Goal: Information Seeking & Learning: Learn about a topic

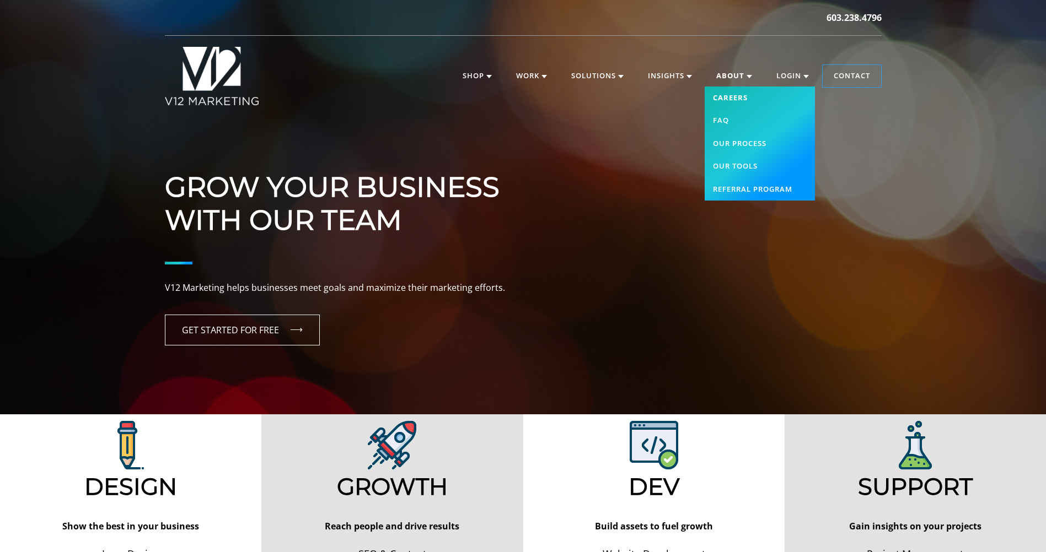
click at [740, 92] on link "Careers" at bounding box center [760, 98] width 110 height 23
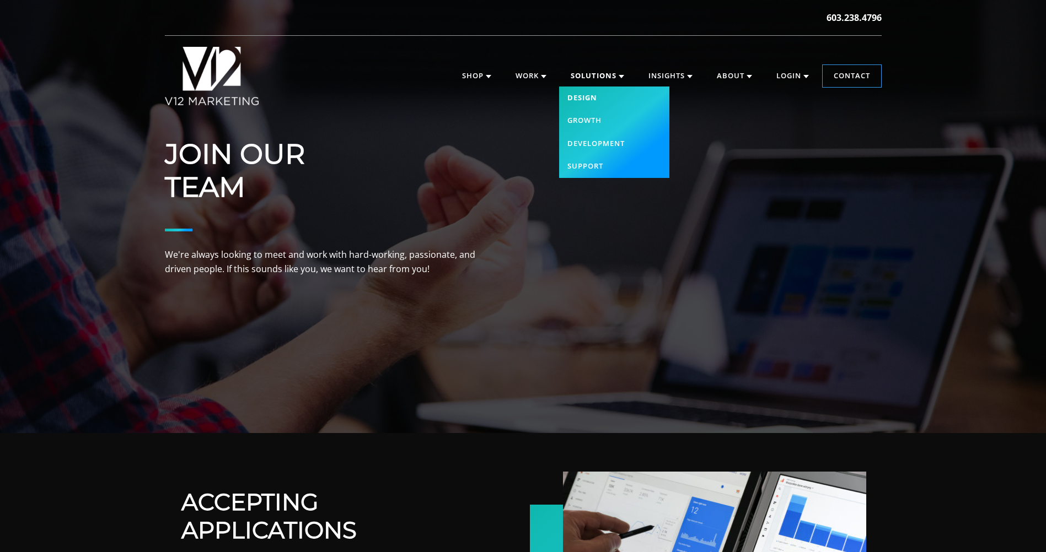
click at [595, 99] on link "Design" at bounding box center [614, 98] width 110 height 23
click at [587, 98] on link "Design" at bounding box center [614, 98] width 110 height 23
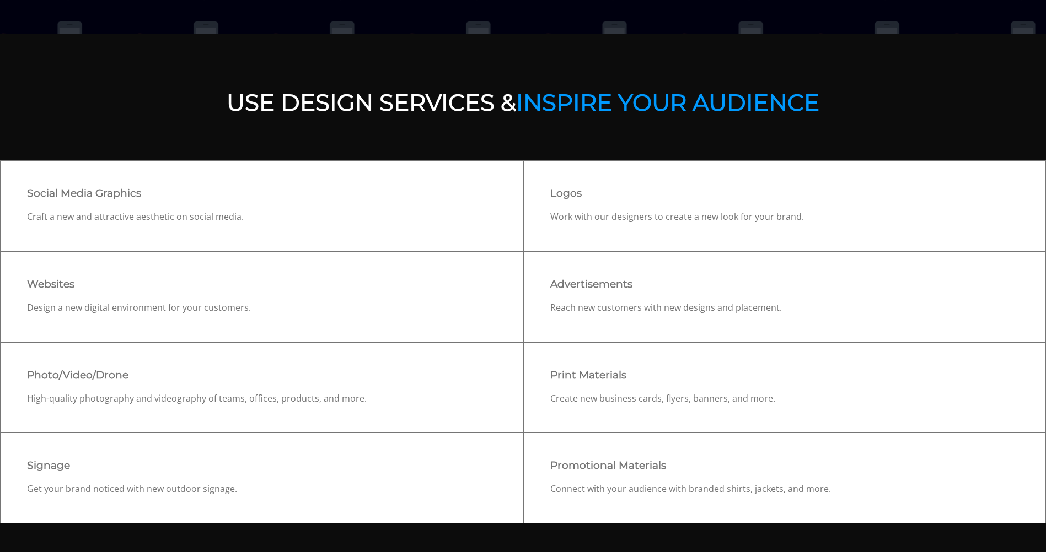
scroll to position [55, 0]
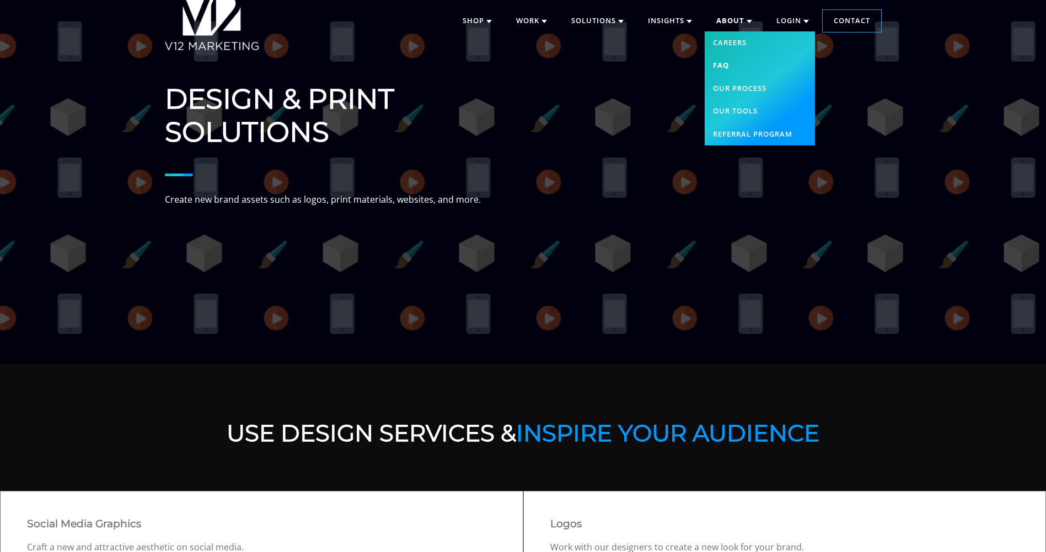
click at [723, 64] on link "FAQ" at bounding box center [760, 65] width 110 height 23
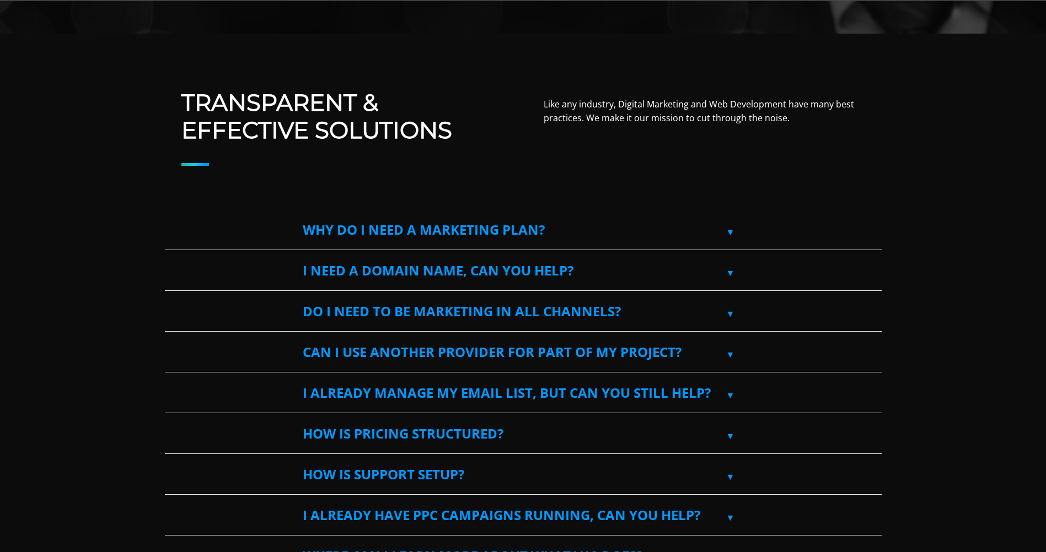
scroll to position [441, 0]
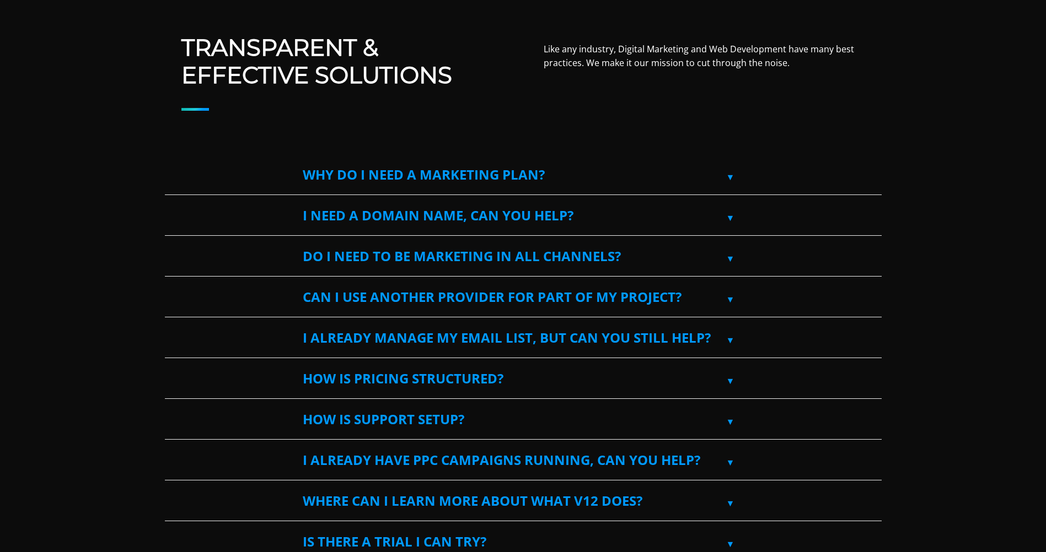
click at [680, 176] on label "Why do I need a marketing plan?" at bounding box center [523, 175] width 441 height 40
click at [172, 162] on input "Why do I need a marketing plan?" at bounding box center [168, 158] width 7 height 7
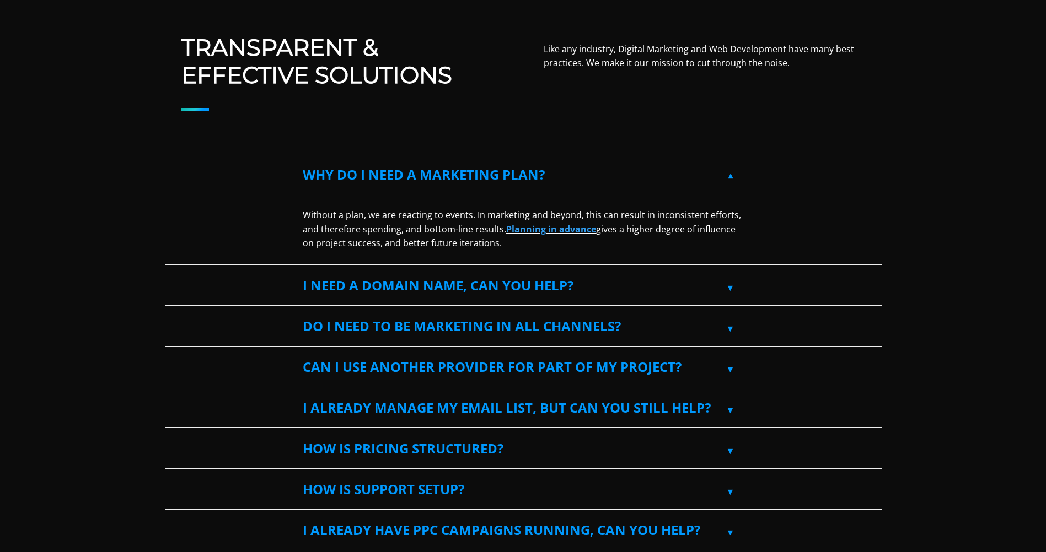
click at [680, 176] on label "Why do I need a marketing plan?" at bounding box center [523, 175] width 441 height 40
click at [172, 162] on input "Why do I need a marketing plan?" at bounding box center [168, 158] width 7 height 7
checkbox input "false"
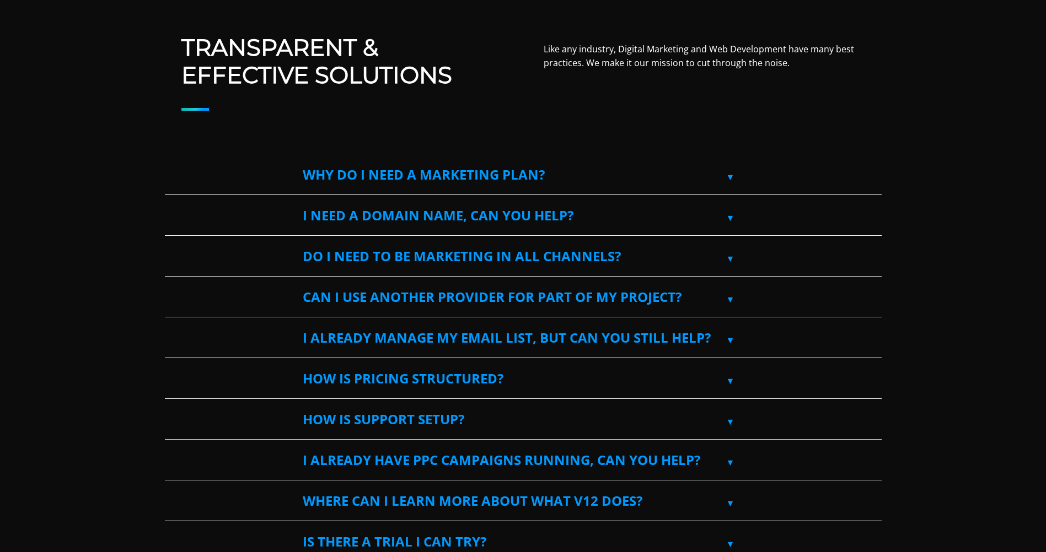
click at [669, 216] on label "I need a domain name, can you help?" at bounding box center [523, 216] width 441 height 40
click at [172, 203] on input "I need a domain name, can you help?" at bounding box center [168, 199] width 7 height 7
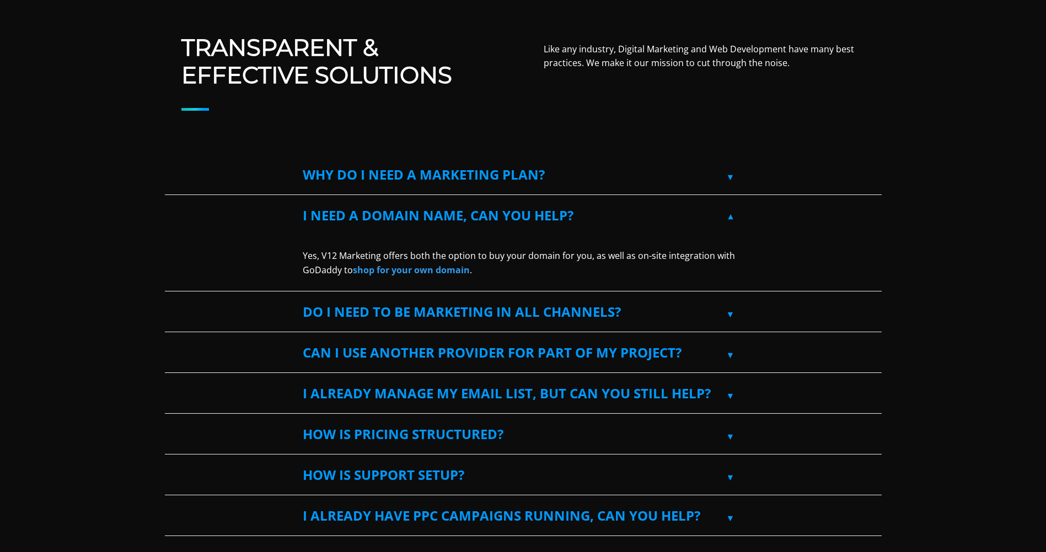
click at [669, 216] on label "I need a domain name, can you help?" at bounding box center [523, 216] width 441 height 40
click at [172, 203] on input "I need a domain name, can you help?" at bounding box center [168, 199] width 7 height 7
checkbox input "false"
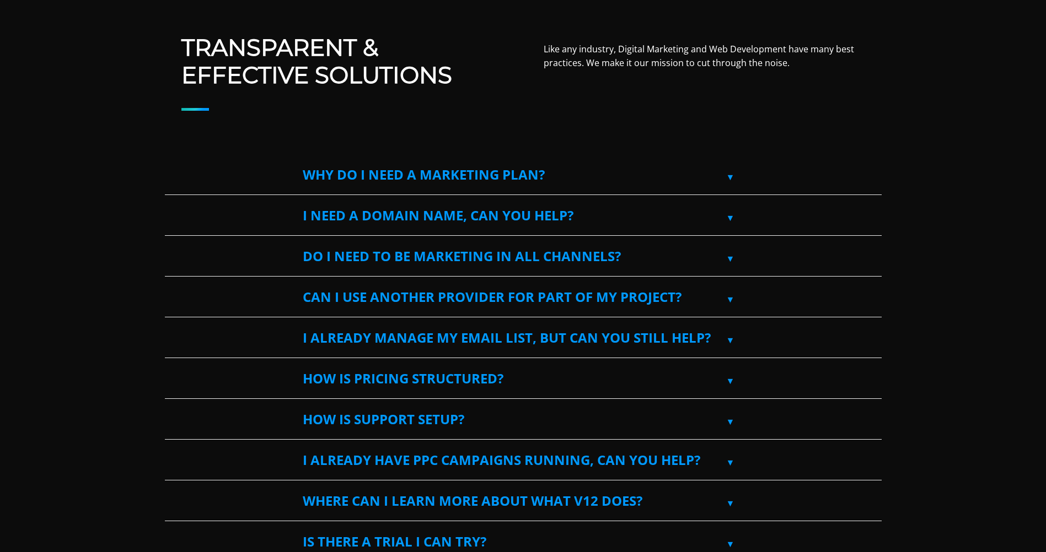
scroll to position [551, 0]
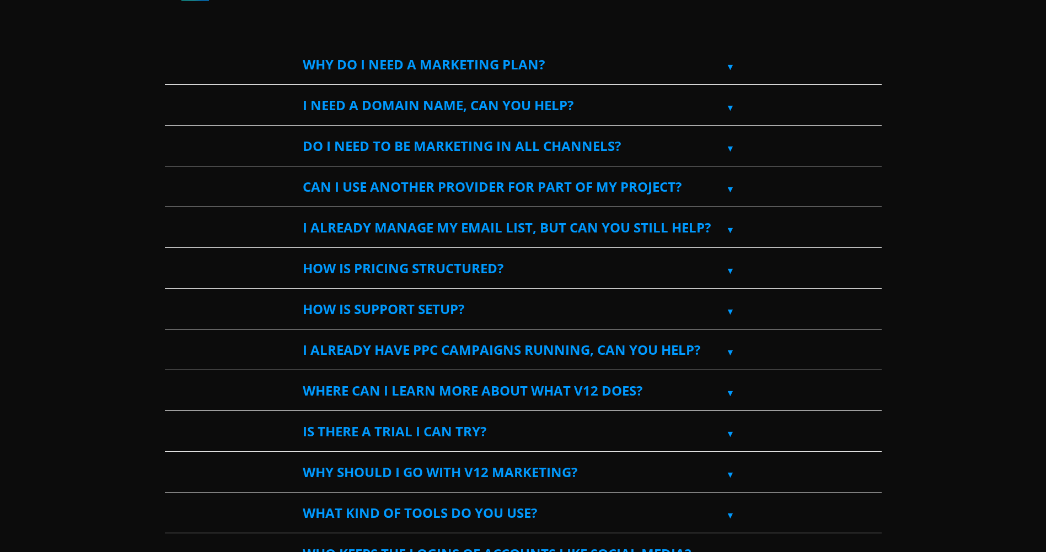
click at [625, 145] on label "Do I need to be marketing in all channels?" at bounding box center [523, 146] width 441 height 40
click at [172, 133] on input "Do I need to be marketing in all channels?" at bounding box center [168, 129] width 7 height 7
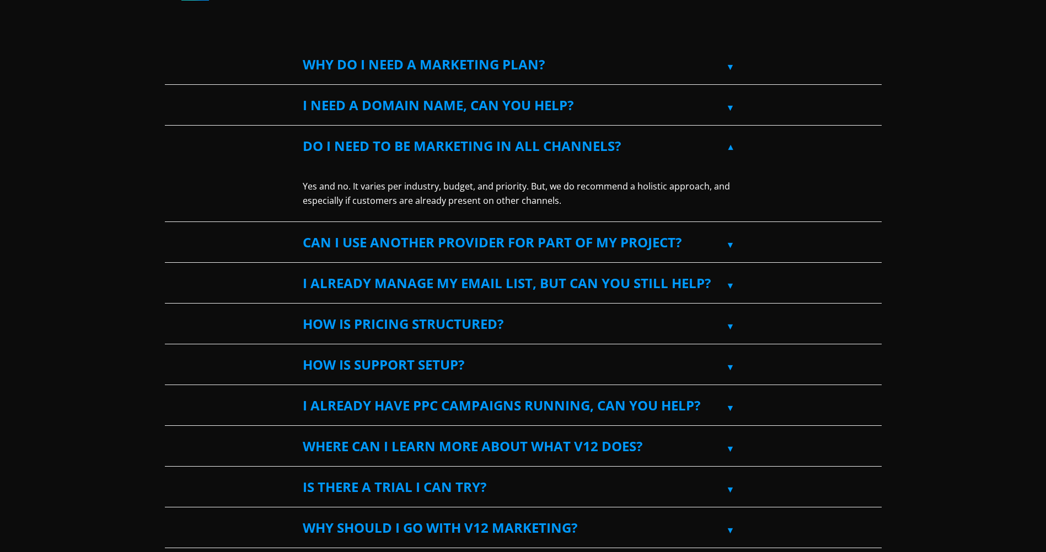
click at [625, 145] on label "Do I need to be marketing in all channels?" at bounding box center [523, 146] width 441 height 40
click at [172, 133] on input "Do I need to be marketing in all channels?" at bounding box center [168, 129] width 7 height 7
checkbox input "false"
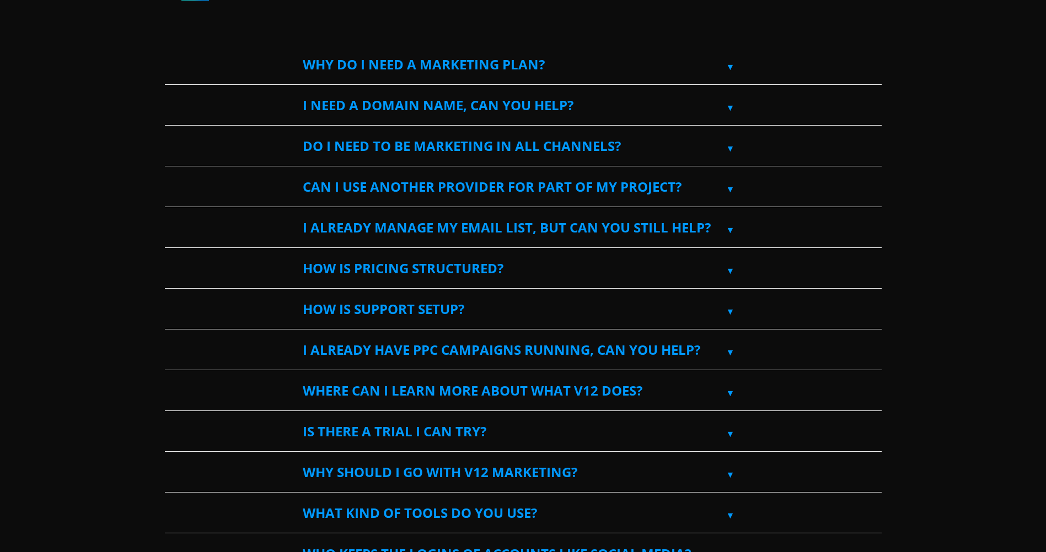
click at [658, 186] on label "Can I use another provider for part of my project?" at bounding box center [523, 187] width 441 height 40
click at [172, 174] on input "Can I use another provider for part of my project?" at bounding box center [168, 170] width 7 height 7
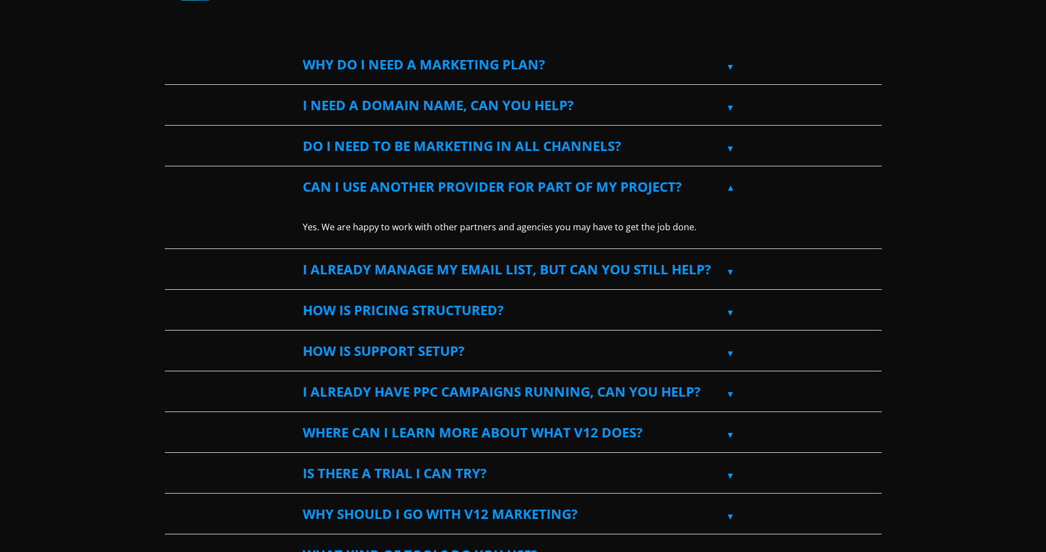
click at [658, 186] on label "Can I use another provider for part of my project?" at bounding box center [523, 187] width 441 height 40
click at [172, 174] on input "Can I use another provider for part of my project?" at bounding box center [168, 170] width 7 height 7
checkbox input "false"
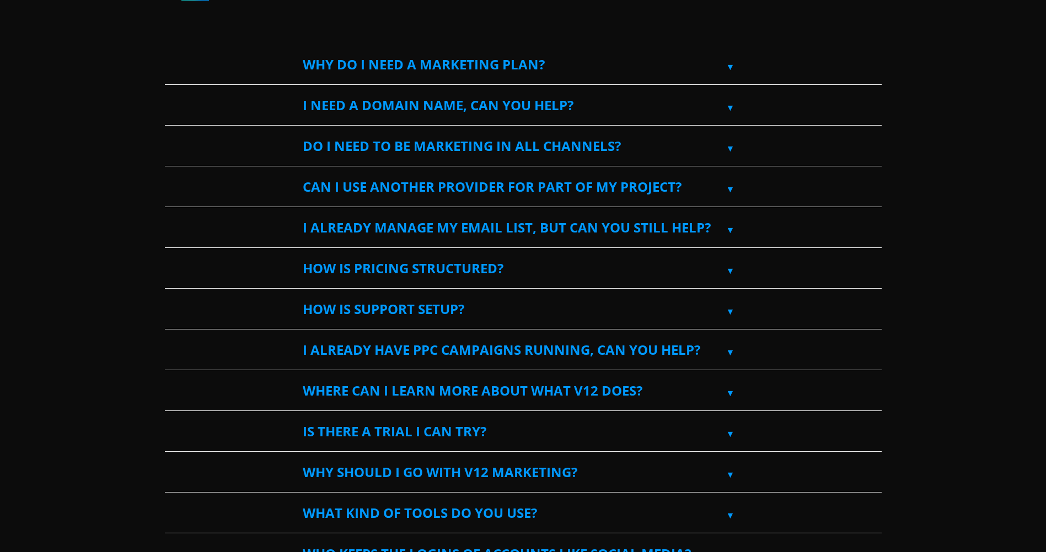
click at [695, 225] on label "I already manage my email list, but can you still help?" at bounding box center [523, 228] width 441 height 40
click at [172, 215] on input "I already manage my email list, but can you still help?" at bounding box center [168, 211] width 7 height 7
checkbox input "true"
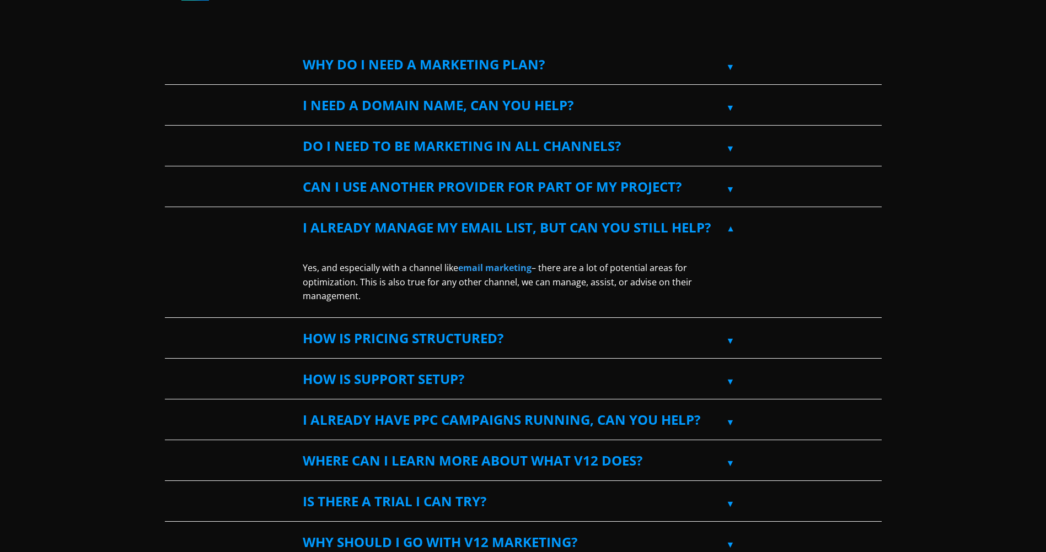
click at [555, 326] on label "How is pricing structured?" at bounding box center [523, 339] width 441 height 40
click at [172, 326] on input "How is pricing structured?" at bounding box center [168, 322] width 7 height 7
checkbox input "true"
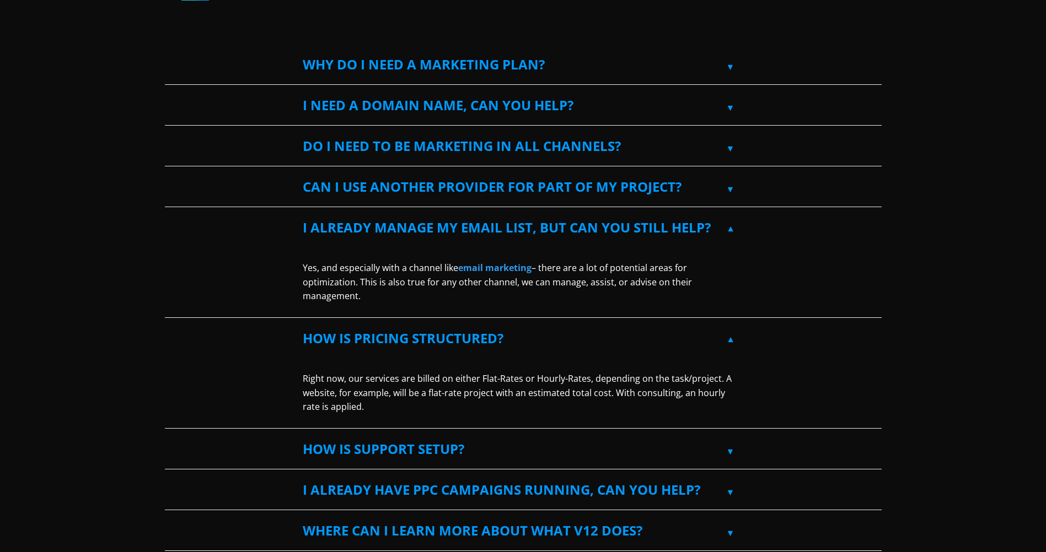
scroll to position [606, 0]
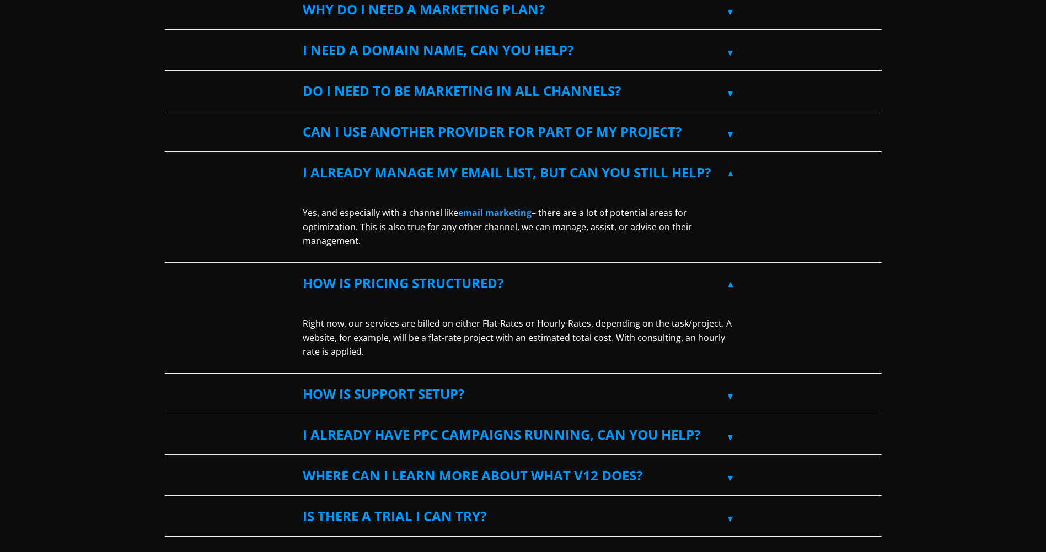
click at [545, 383] on label "How is support setup?" at bounding box center [523, 394] width 441 height 40
click at [172, 381] on input "How is support setup?" at bounding box center [168, 377] width 7 height 7
checkbox input "true"
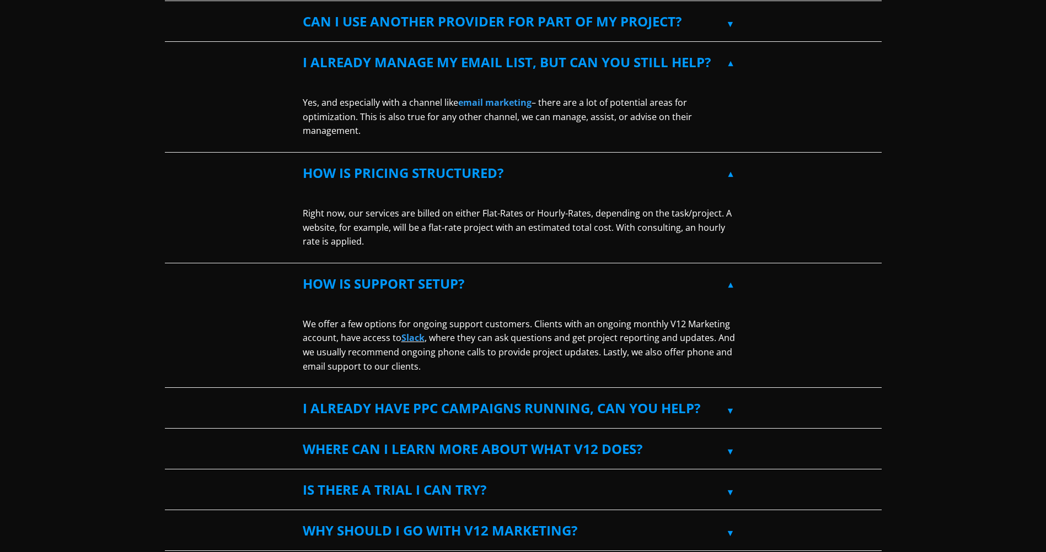
scroll to position [827, 0]
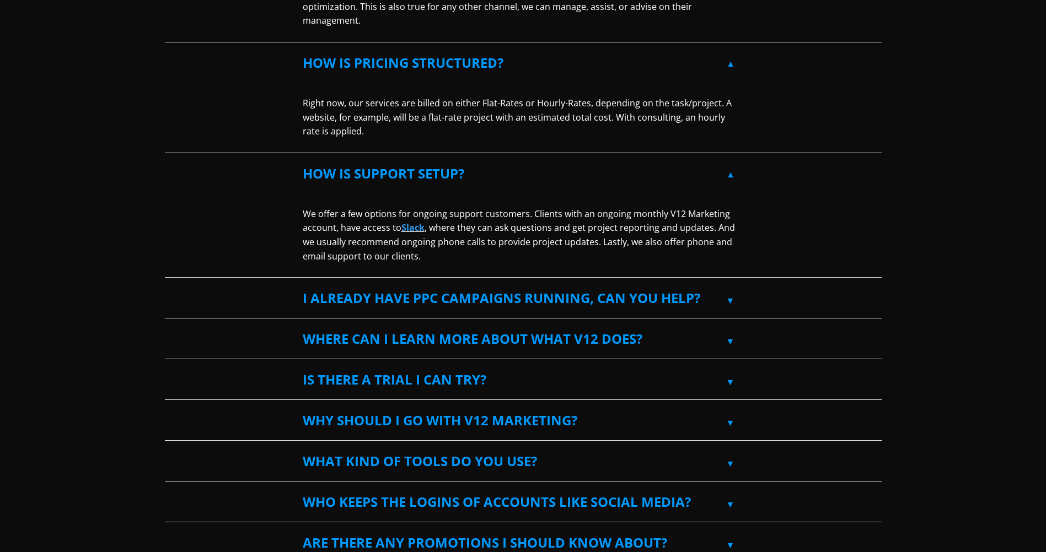
click at [696, 294] on label "I already have PPC campaigns running, can you help?" at bounding box center [523, 298] width 441 height 40
click at [172, 286] on input "I already have PPC campaigns running, can you help?" at bounding box center [168, 281] width 7 height 7
checkbox input "true"
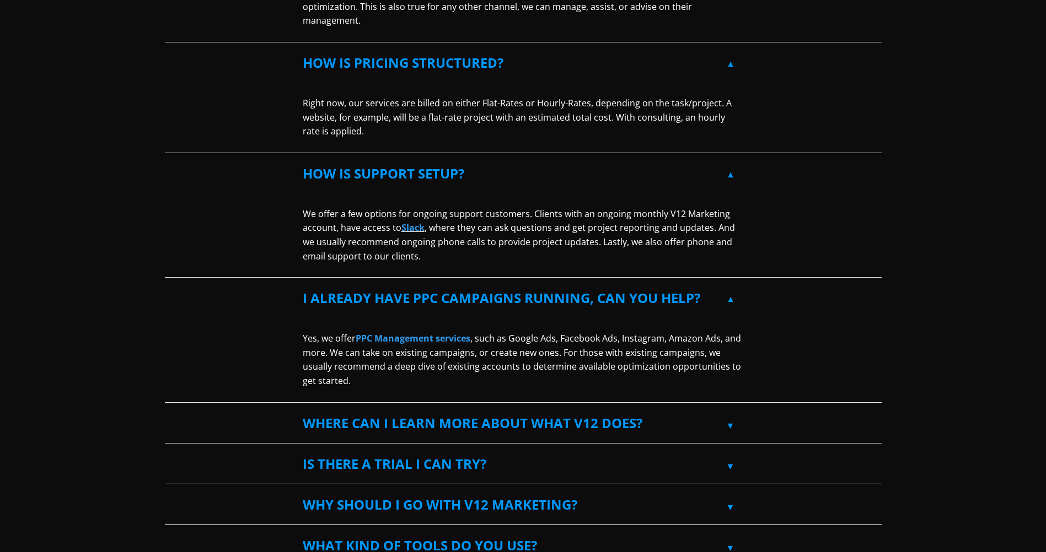
scroll to position [992, 0]
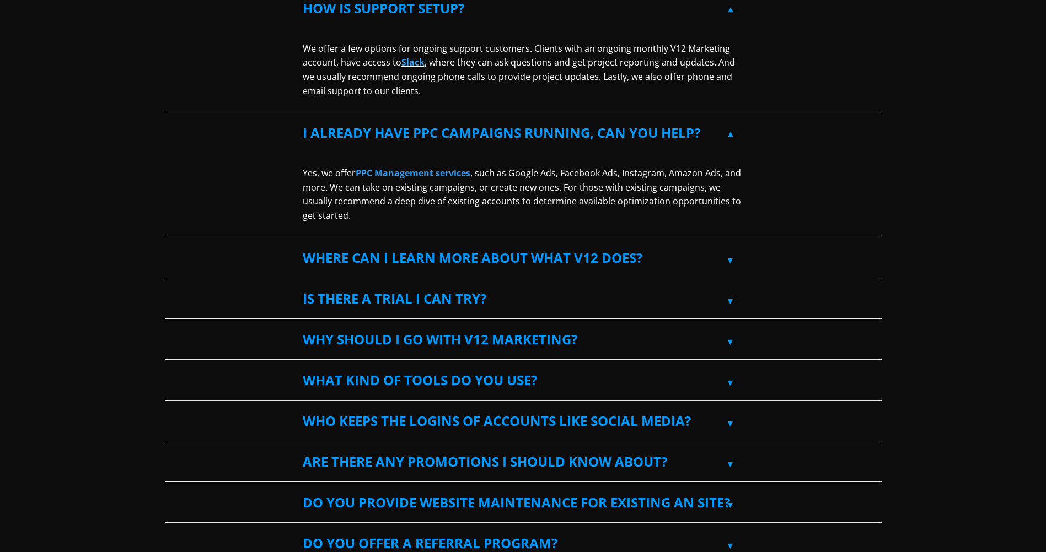
click at [668, 245] on label "Where can I learn more about what V12 does?" at bounding box center [523, 258] width 441 height 40
click at [172, 245] on input "Where can I learn more about what V12 does?" at bounding box center [168, 241] width 7 height 7
checkbox input "true"
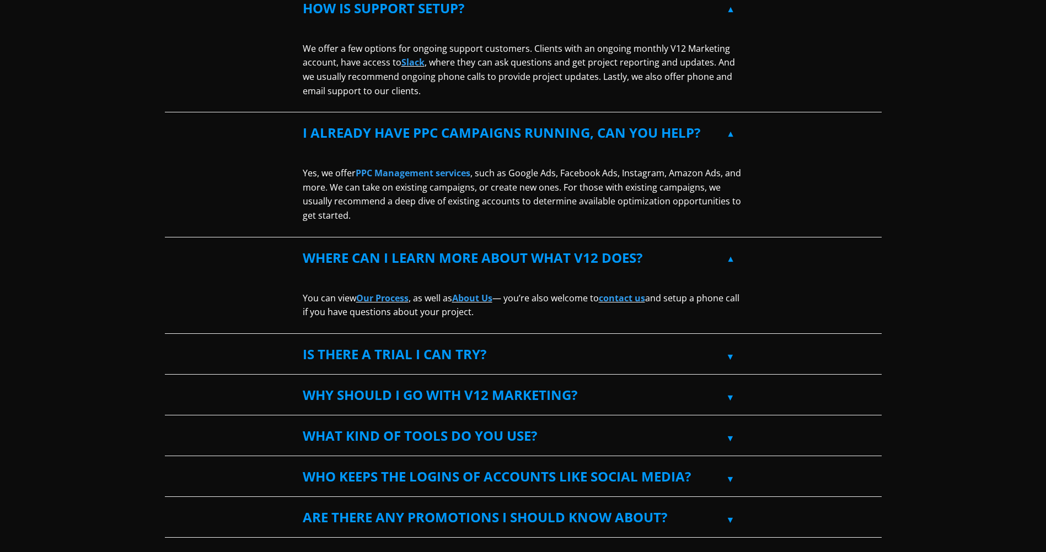
click at [387, 295] on link "Our Process" at bounding box center [382, 298] width 52 height 12
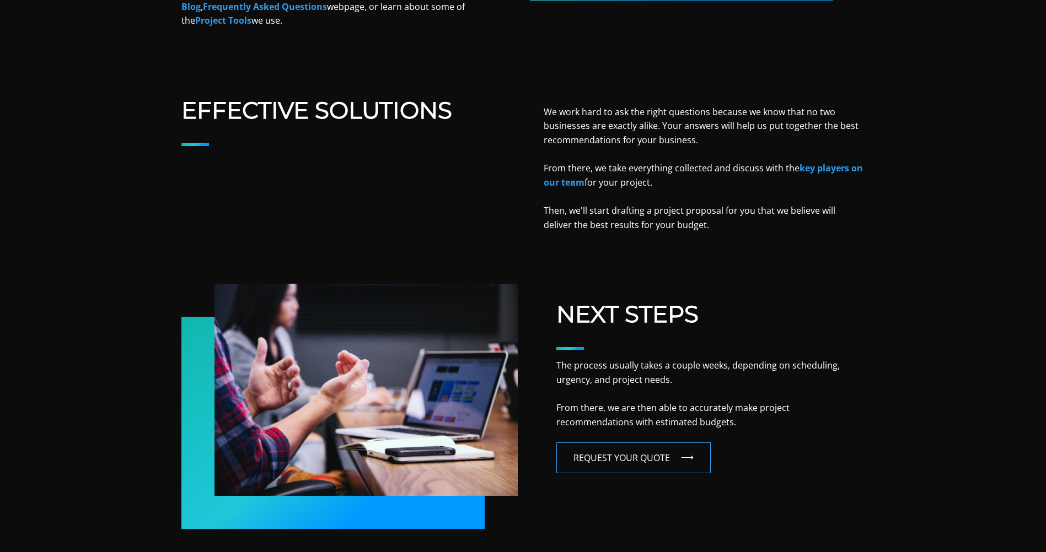
scroll to position [1050, 0]
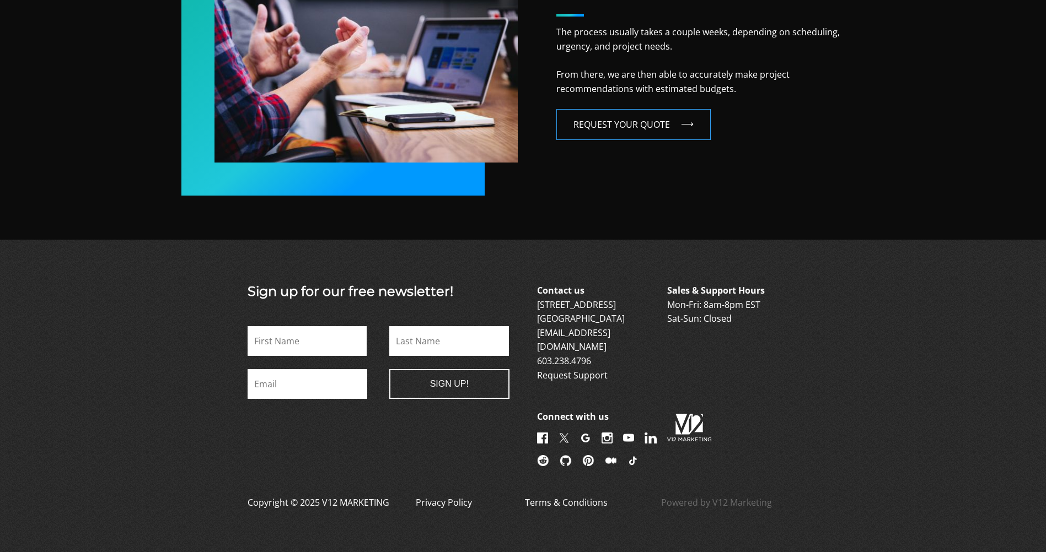
click at [607, 433] on img at bounding box center [606, 438] width 11 height 11
